Goal: Check status: Check status

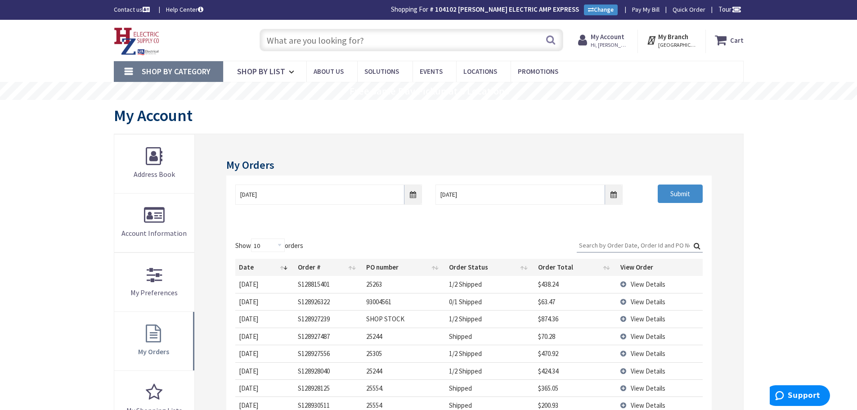
scroll to position [45, 0]
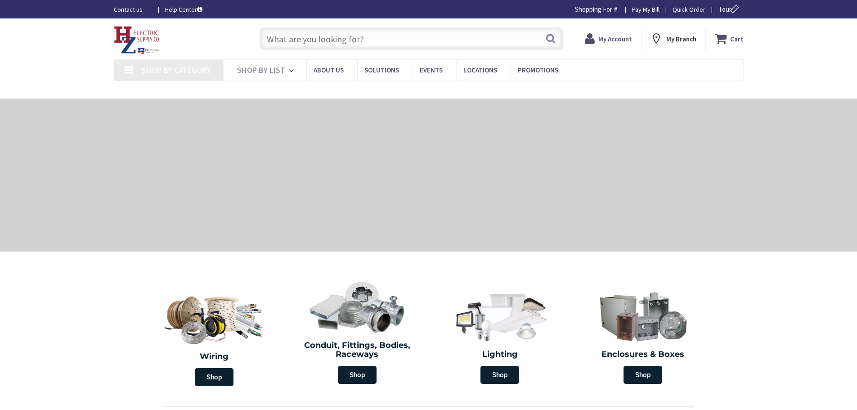
type input "Piper Farm, [STREET_ADDRESS]"
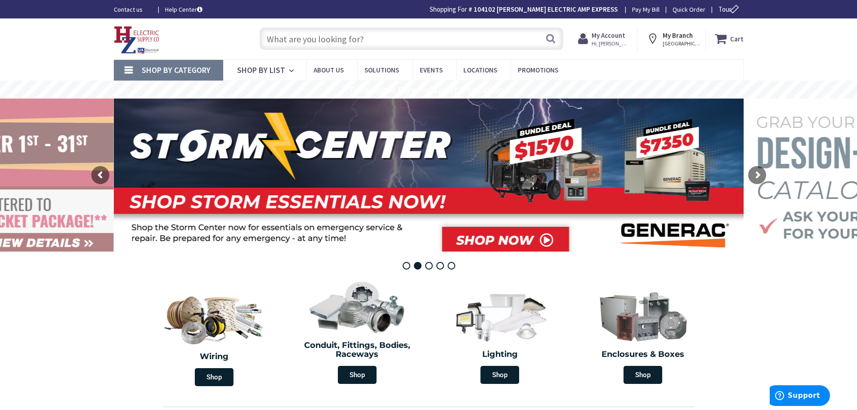
click at [610, 42] on span "Hi, [PERSON_NAME]" at bounding box center [611, 43] width 38 height 7
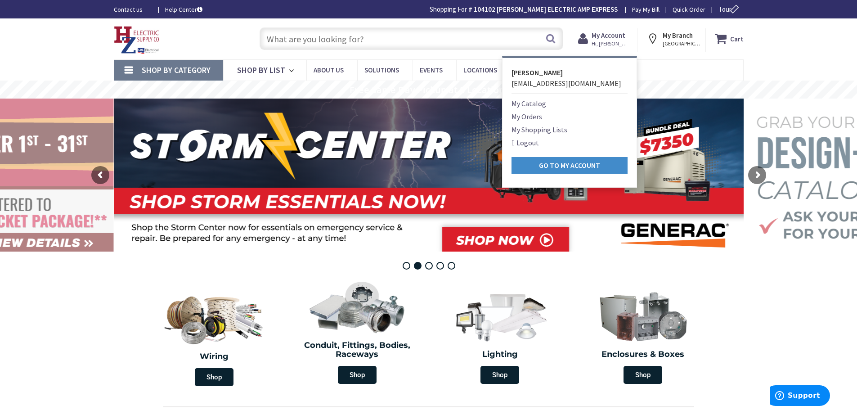
click at [528, 116] on link "My Orders" at bounding box center [527, 116] width 31 height 11
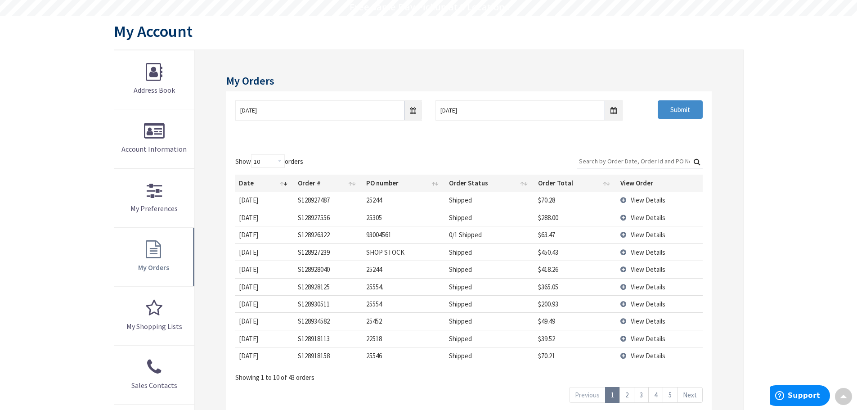
scroll to position [45, 0]
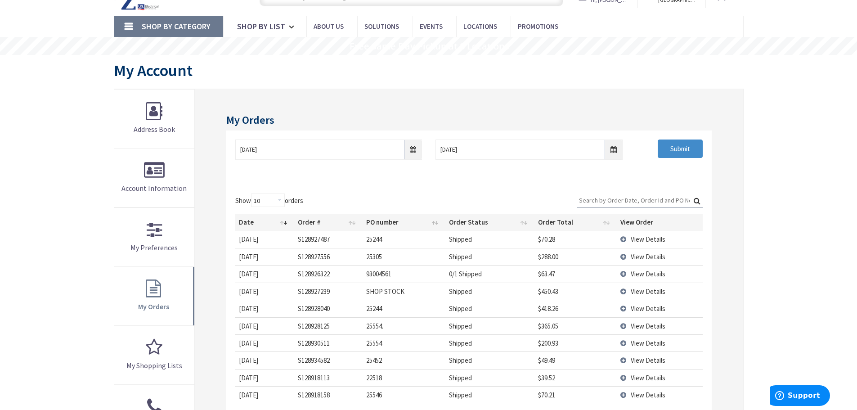
drag, startPoint x: 600, startPoint y: 193, endPoint x: 858, endPoint y: 221, distance: 260.3
click at [600, 194] on input "Search:" at bounding box center [640, 201] width 126 height 14
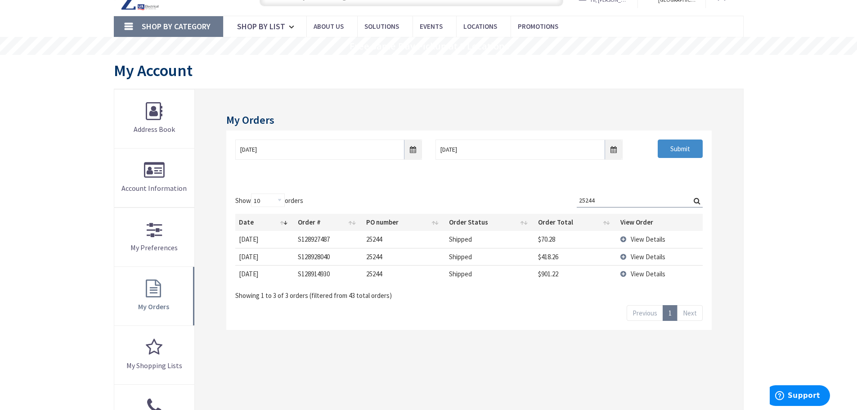
type input "25244"
click at [623, 274] on td "View Details" at bounding box center [660, 273] width 86 height 17
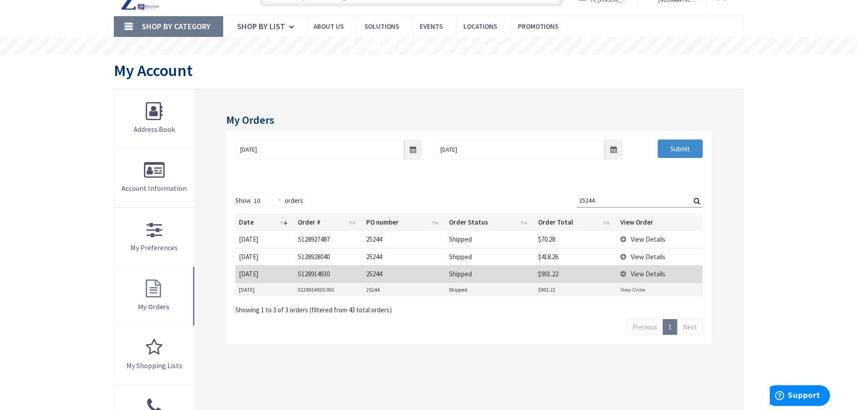
click at [633, 290] on link "View Order" at bounding box center [633, 290] width 25 height 8
click at [621, 257] on td "View Details" at bounding box center [660, 256] width 86 height 17
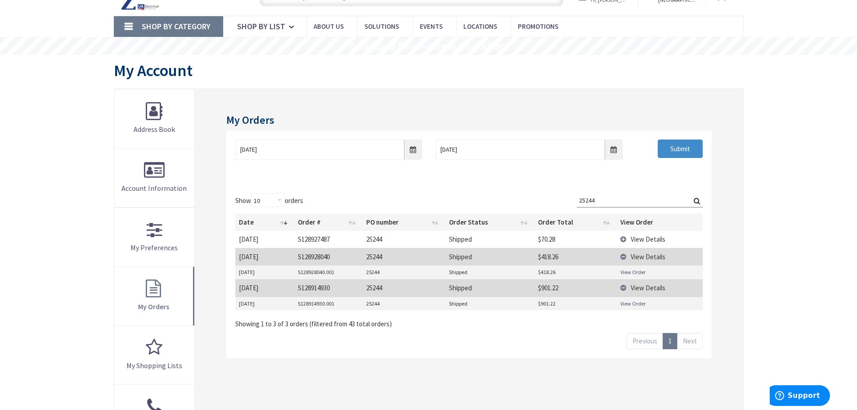
click at [628, 270] on link "View Order" at bounding box center [633, 272] width 25 height 8
click at [626, 238] on td "View Details" at bounding box center [660, 239] width 86 height 17
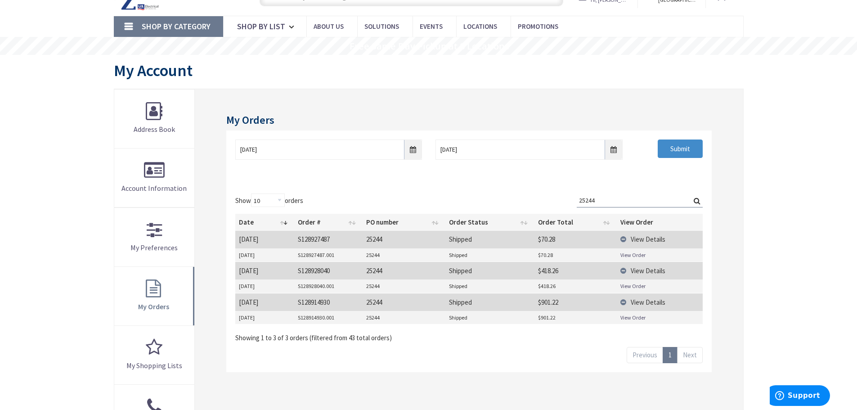
click at [633, 256] on link "View Order" at bounding box center [633, 255] width 25 height 8
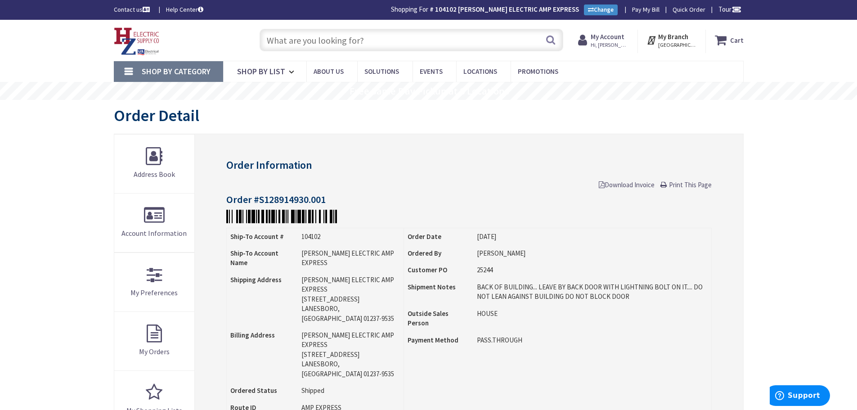
click at [618, 186] on span "Download Invoice" at bounding box center [627, 184] width 56 height 9
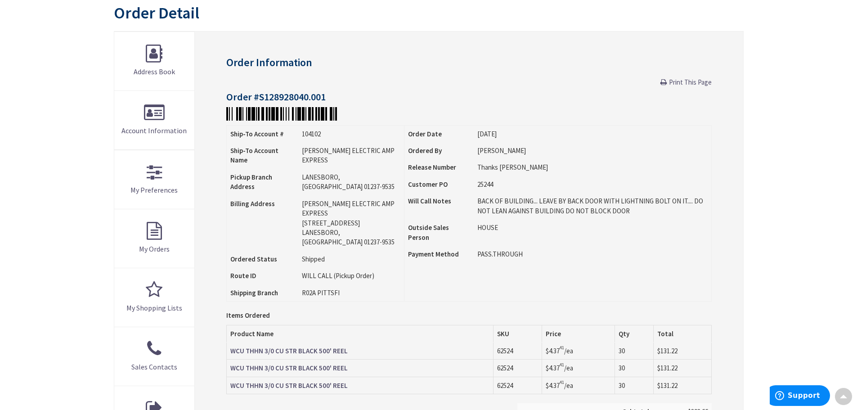
scroll to position [46, 0]
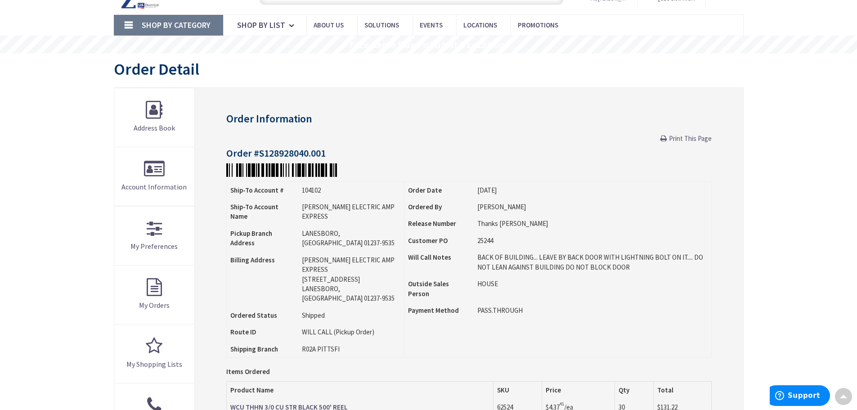
drag, startPoint x: 683, startPoint y: 140, endPoint x: 668, endPoint y: 355, distance: 215.7
click at [683, 140] on span "Print This Page" at bounding box center [690, 138] width 43 height 9
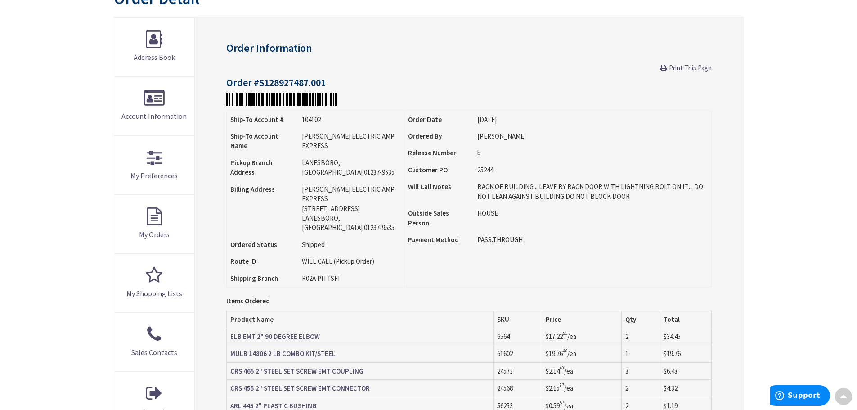
scroll to position [45, 0]
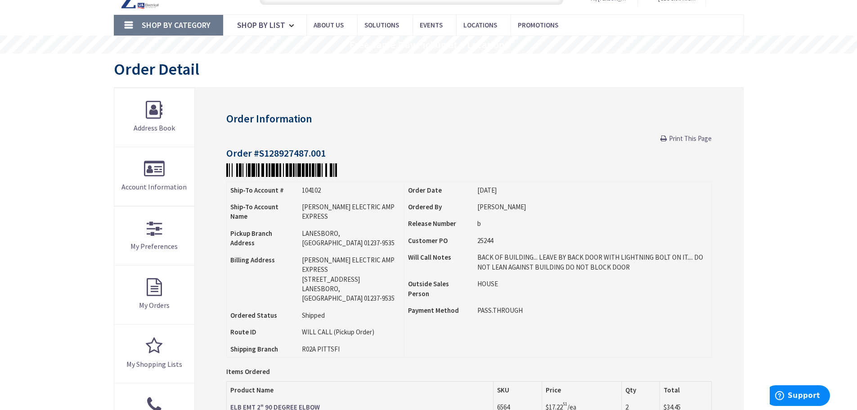
drag, startPoint x: 692, startPoint y: 135, endPoint x: 663, endPoint y: 355, distance: 222.5
click at [690, 135] on span "Print This Page" at bounding box center [690, 138] width 43 height 9
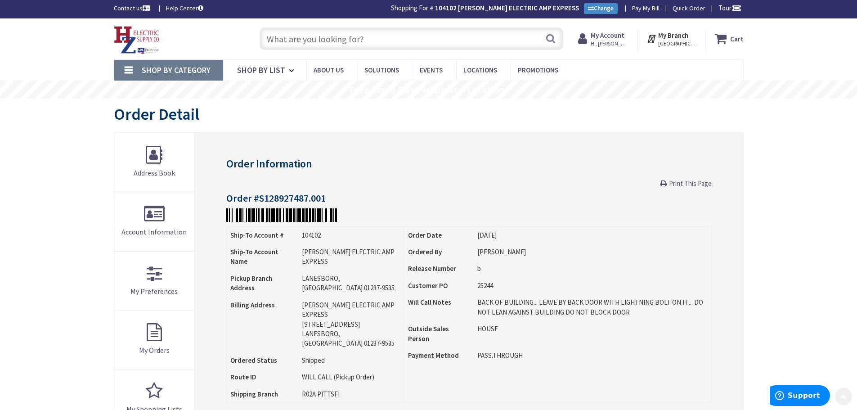
scroll to position [0, 0]
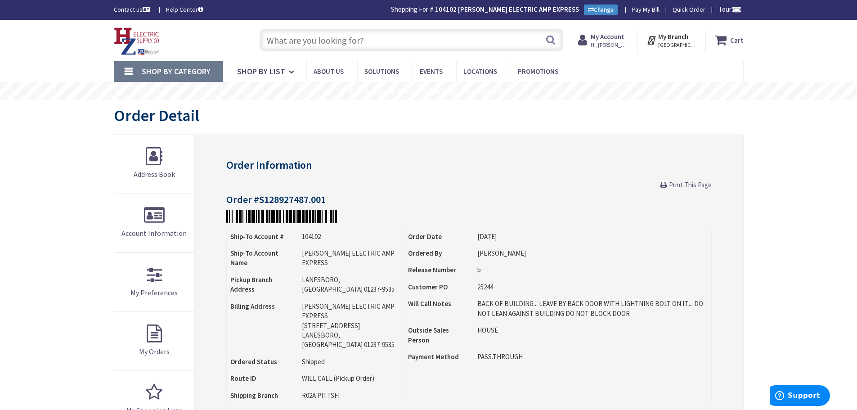
click at [298, 41] on input "text" at bounding box center [412, 40] width 304 height 23
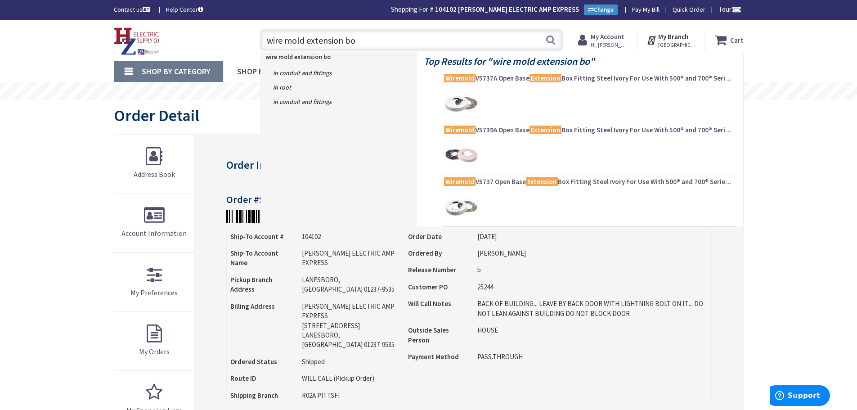
type input "wire mold extension box"
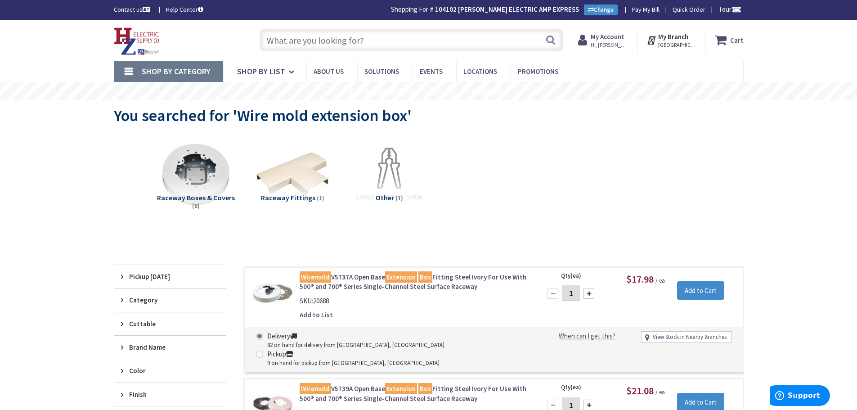
drag, startPoint x: 303, startPoint y: 47, endPoint x: 291, endPoint y: 47, distance: 11.7
click at [303, 47] on input "text" at bounding box center [412, 40] width 304 height 23
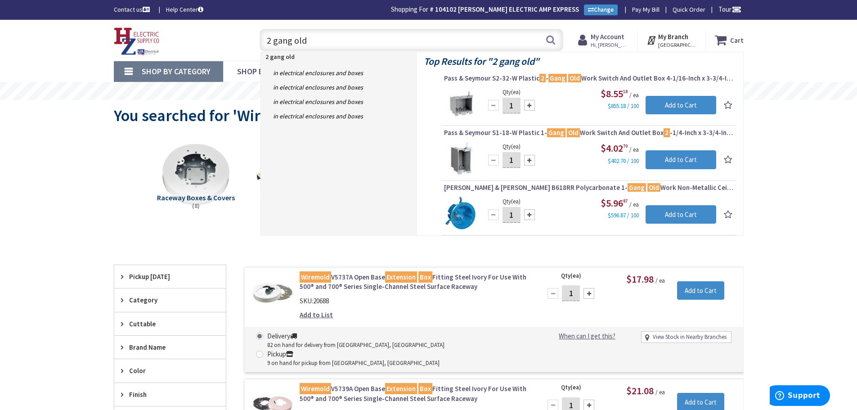
type input "2 gang old"
click at [616, 35] on strong "My Account" at bounding box center [608, 36] width 34 height 9
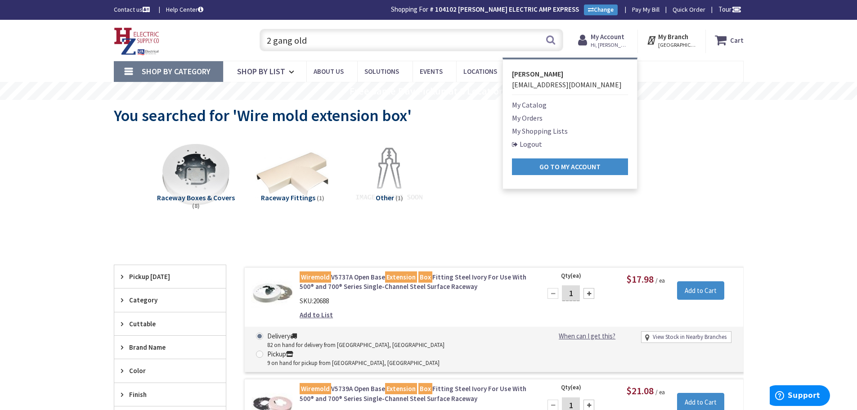
click at [530, 117] on link "My Orders" at bounding box center [527, 118] width 31 height 11
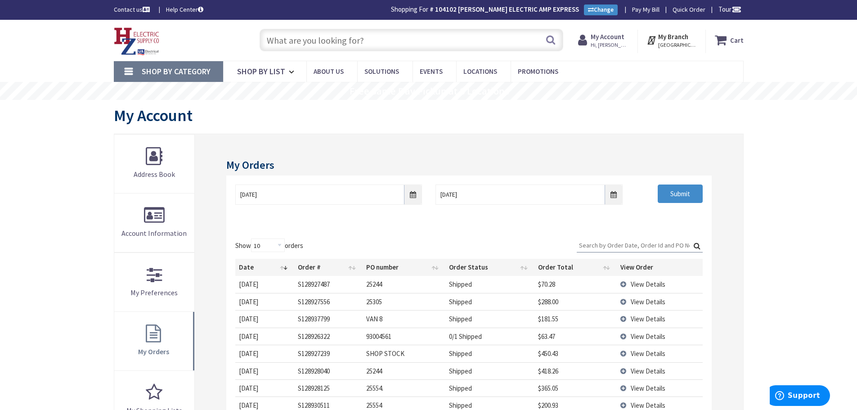
click at [623, 283] on td "View Details" at bounding box center [660, 284] width 86 height 17
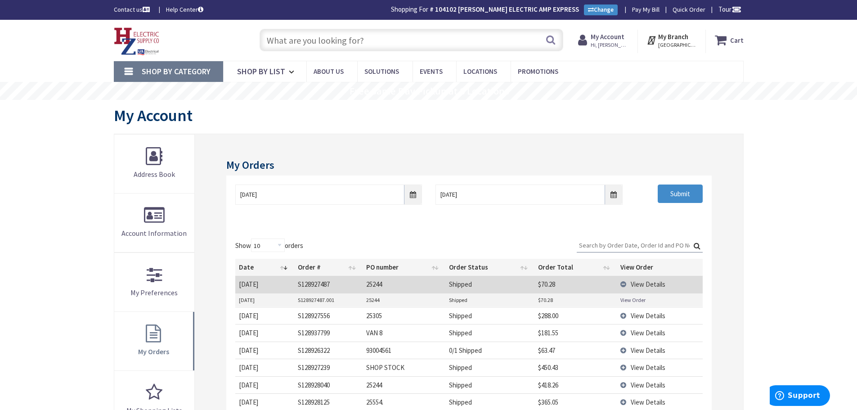
click at [627, 298] on link "View Order" at bounding box center [633, 300] width 25 height 8
click at [780, 255] on div "Skip to Content Toggle Nav Search Cart My Cart Close" at bounding box center [428, 379] width 857 height 718
click at [621, 282] on td "View Details" at bounding box center [660, 284] width 86 height 17
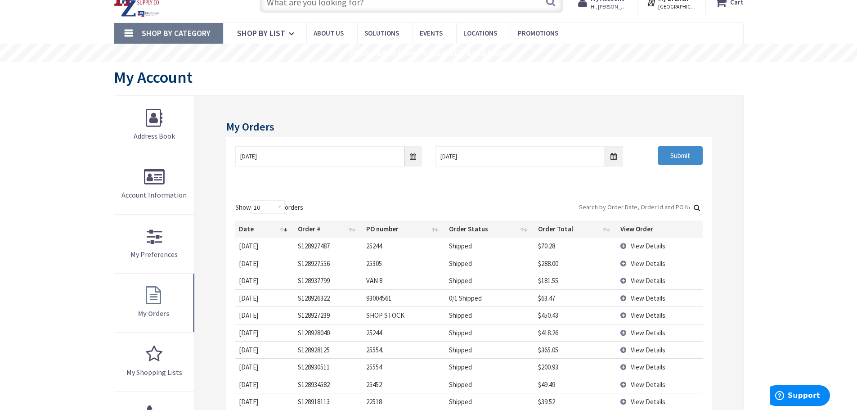
scroll to position [90, 0]
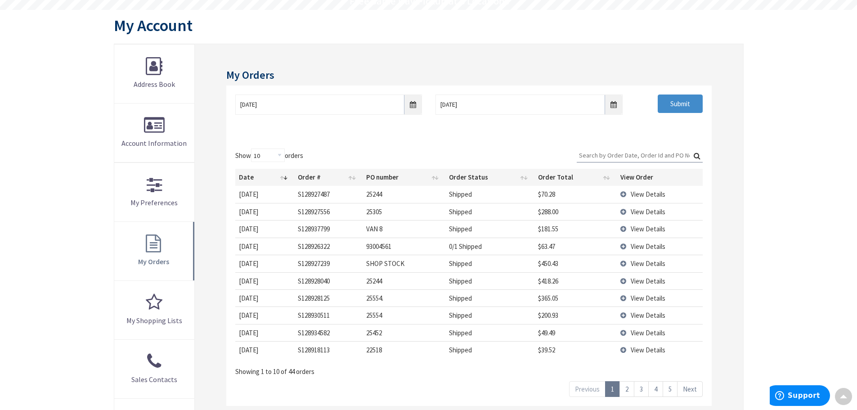
click at [627, 317] on td "View Details" at bounding box center [660, 315] width 86 height 17
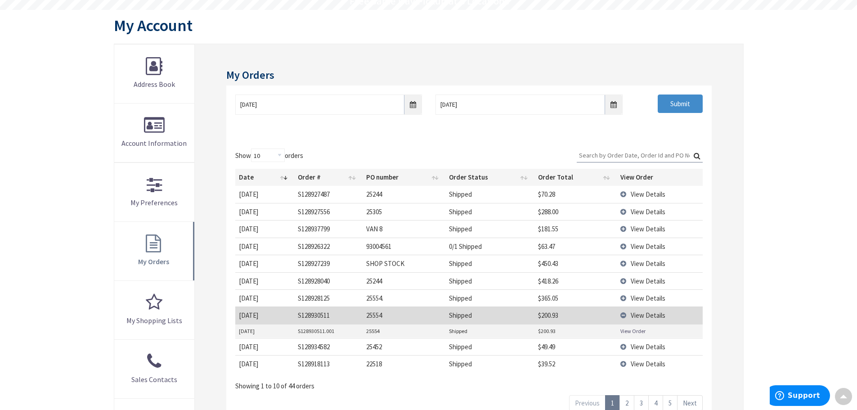
click at [632, 333] on link "View Order" at bounding box center [633, 331] width 25 height 8
click at [626, 316] on td "View Details" at bounding box center [660, 315] width 86 height 17
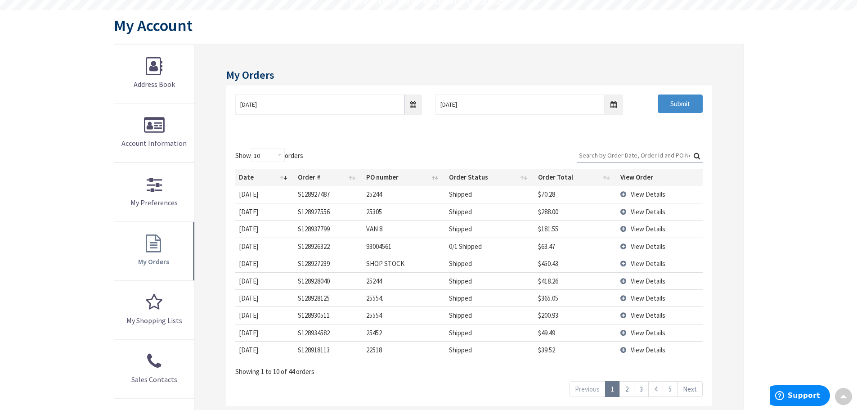
click at [627, 294] on td "View Details" at bounding box center [660, 297] width 86 height 17
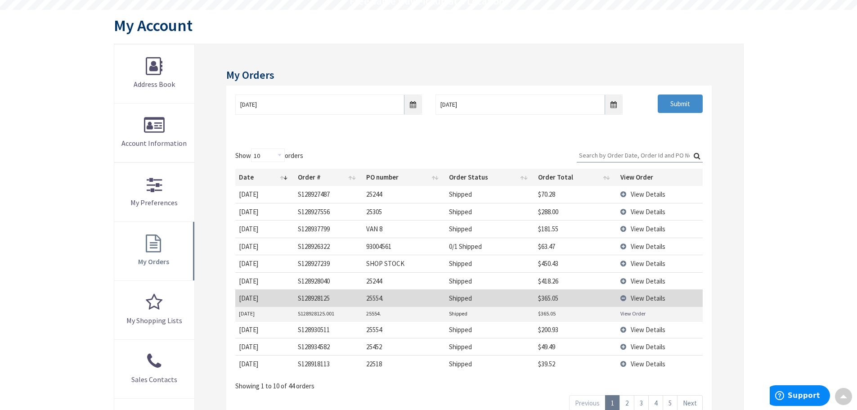
click at [627, 314] on link "View Order" at bounding box center [633, 314] width 25 height 8
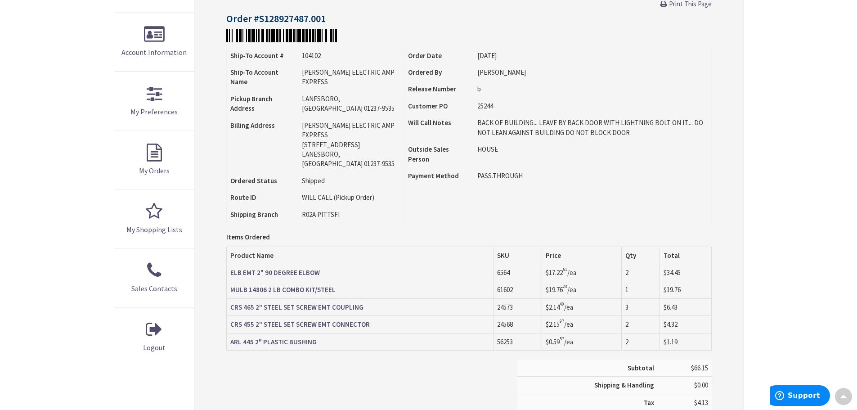
scroll to position [180, 0]
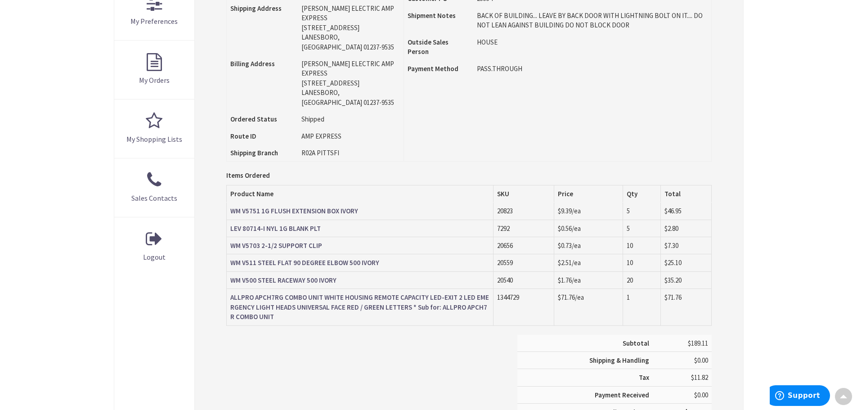
scroll to position [271, 0]
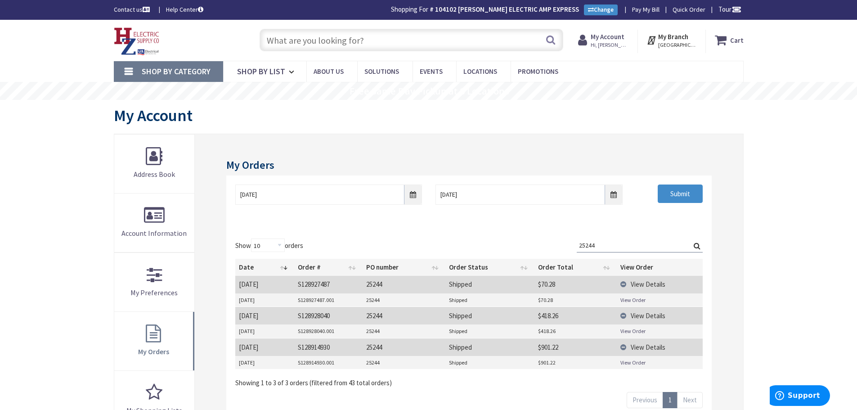
click at [323, 33] on input "text" at bounding box center [412, 40] width 304 height 23
drag, startPoint x: 274, startPoint y: 43, endPoint x: 278, endPoint y: 39, distance: 5.4
click at [273, 40] on input "text" at bounding box center [412, 40] width 304 height 23
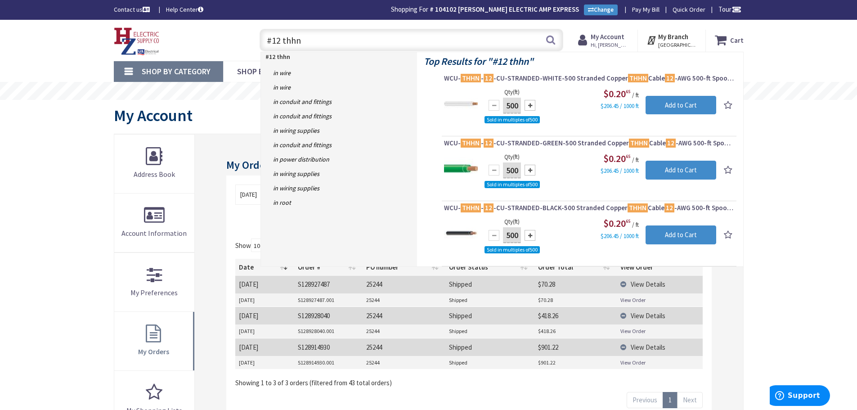
drag, startPoint x: 263, startPoint y: 36, endPoint x: 204, endPoint y: 37, distance: 58.5
click at [205, 37] on div "Toggle Nav #12 thhn #12 thhn Search Cart My Cart Close" at bounding box center [429, 40] width 644 height 30
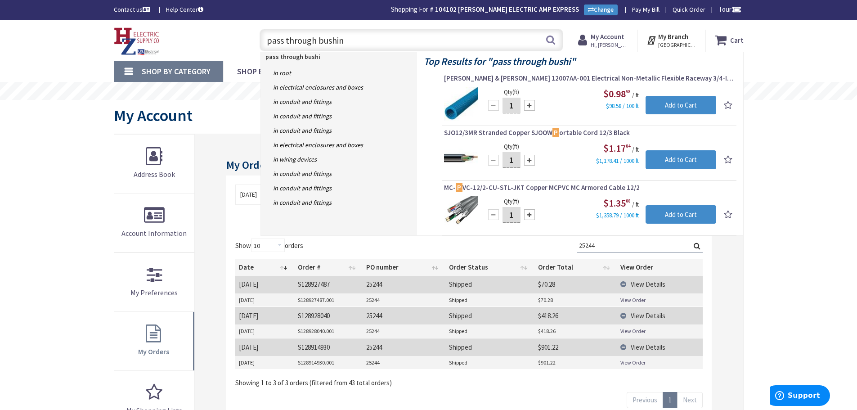
type input "pass through bushing"
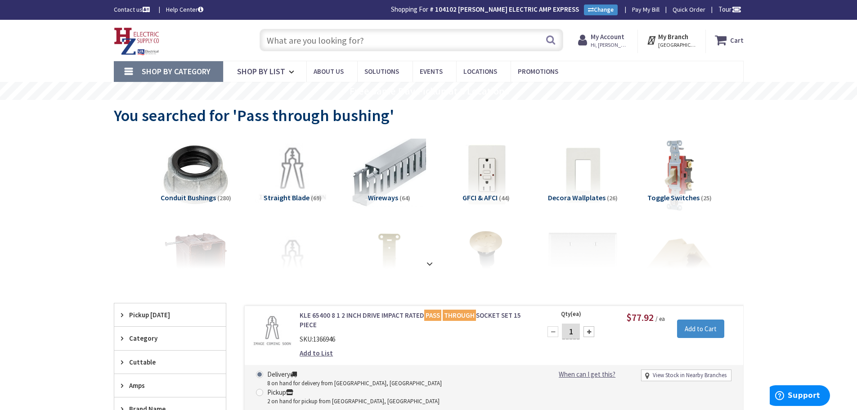
drag, startPoint x: 273, startPoint y: 36, endPoint x: 555, endPoint y: 133, distance: 298.9
click at [280, 38] on input "text" at bounding box center [412, 40] width 304 height 23
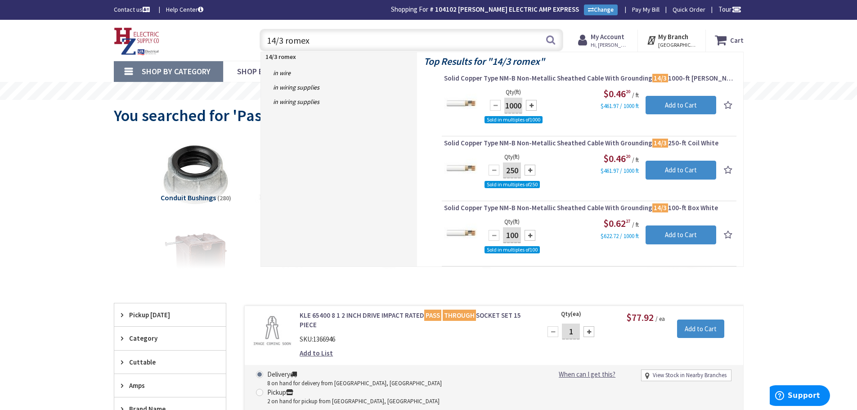
click at [282, 39] on input "14/3 romex" at bounding box center [412, 40] width 304 height 23
type input "14/2 romex"
